Goal: Find specific page/section: Find specific page/section

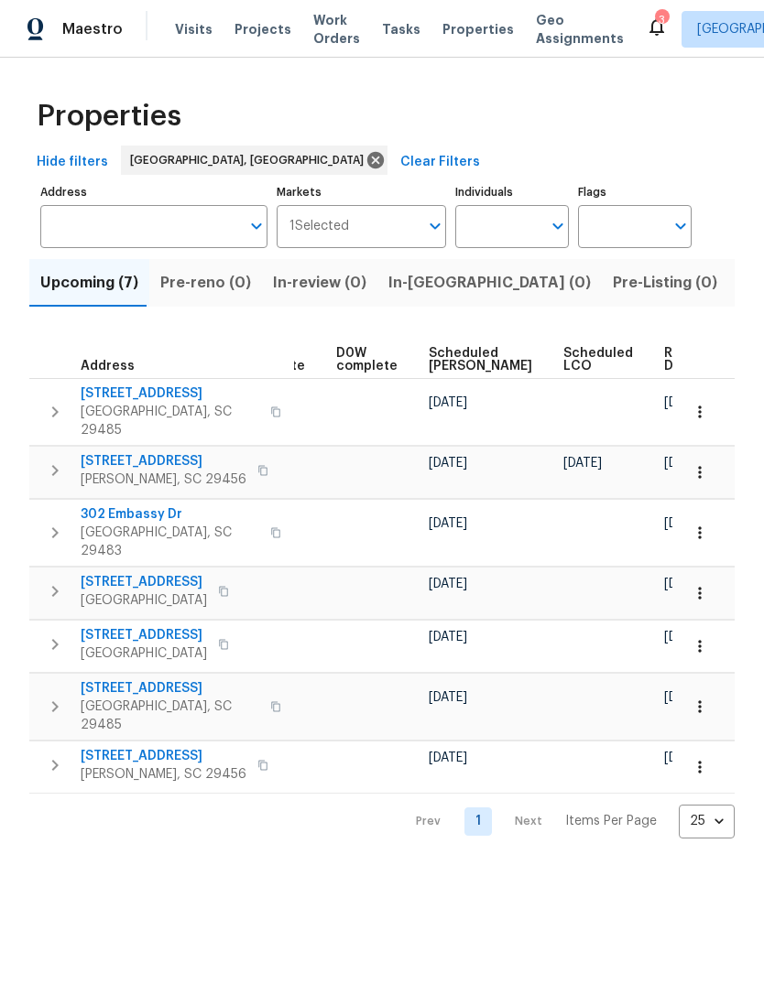
scroll to position [0, 480]
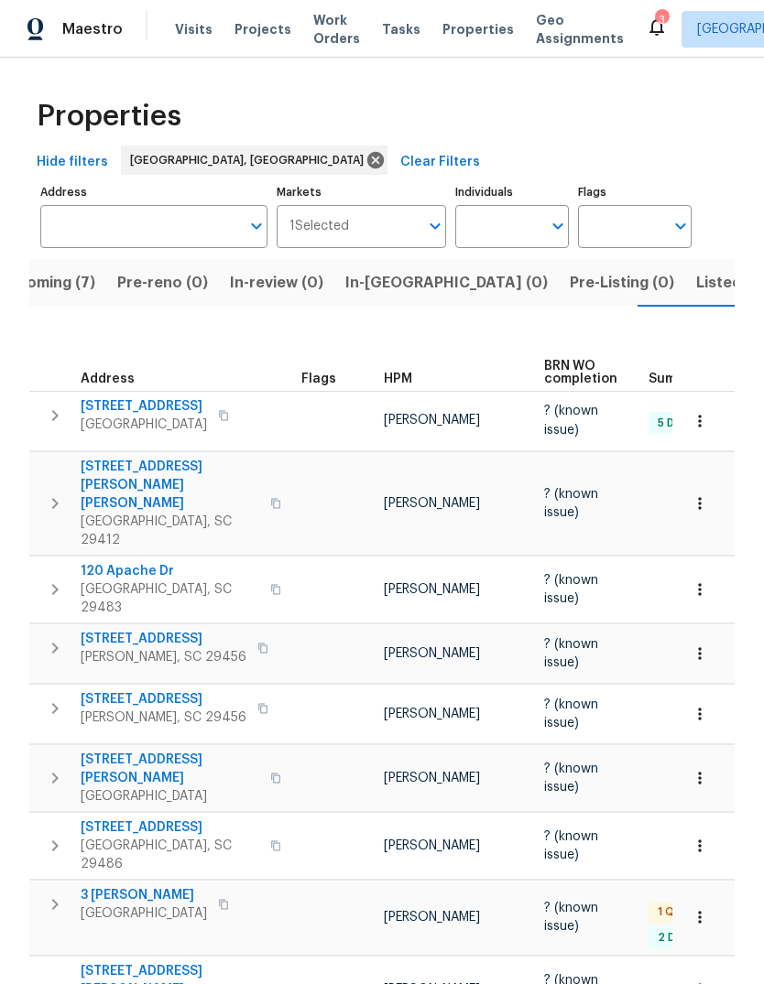
click at [696, 280] on span "Listed (10)" at bounding box center [734, 283] width 77 height 26
